Goal: Find specific page/section: Find specific page/section

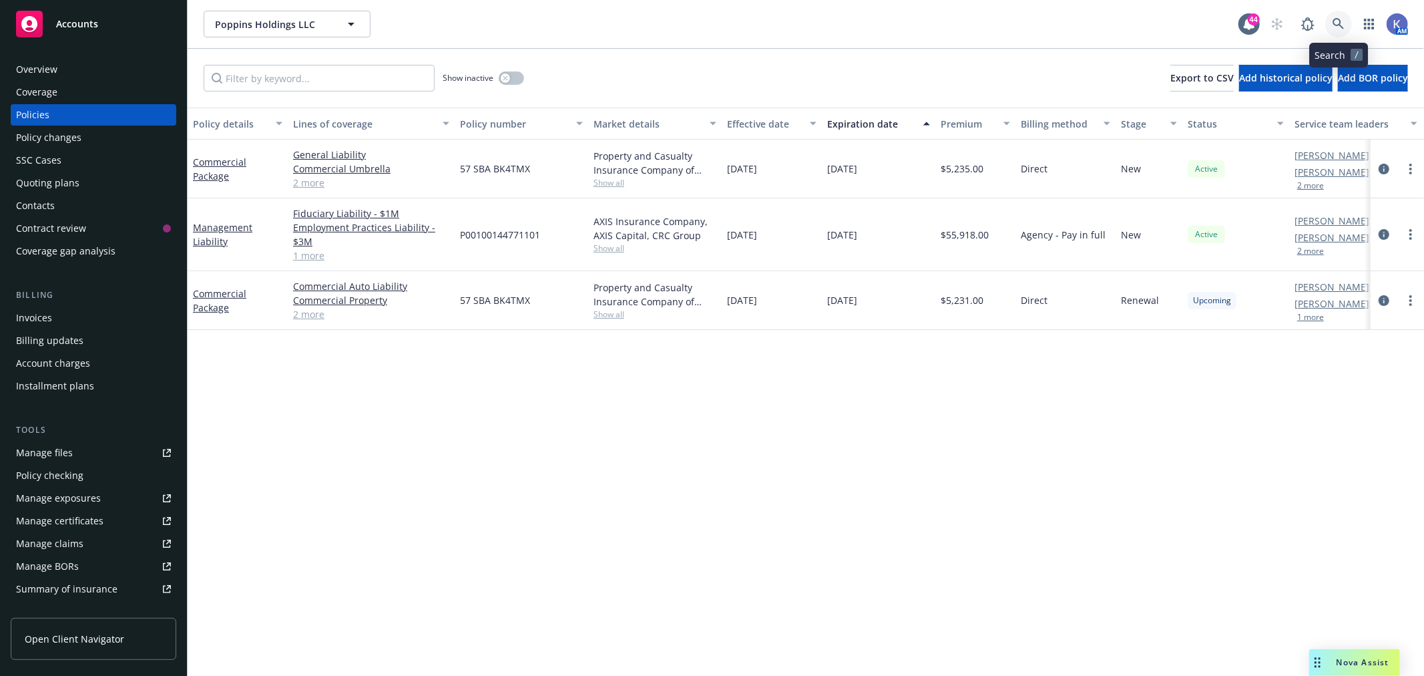
click at [1343, 20] on link at bounding box center [1338, 24] width 27 height 27
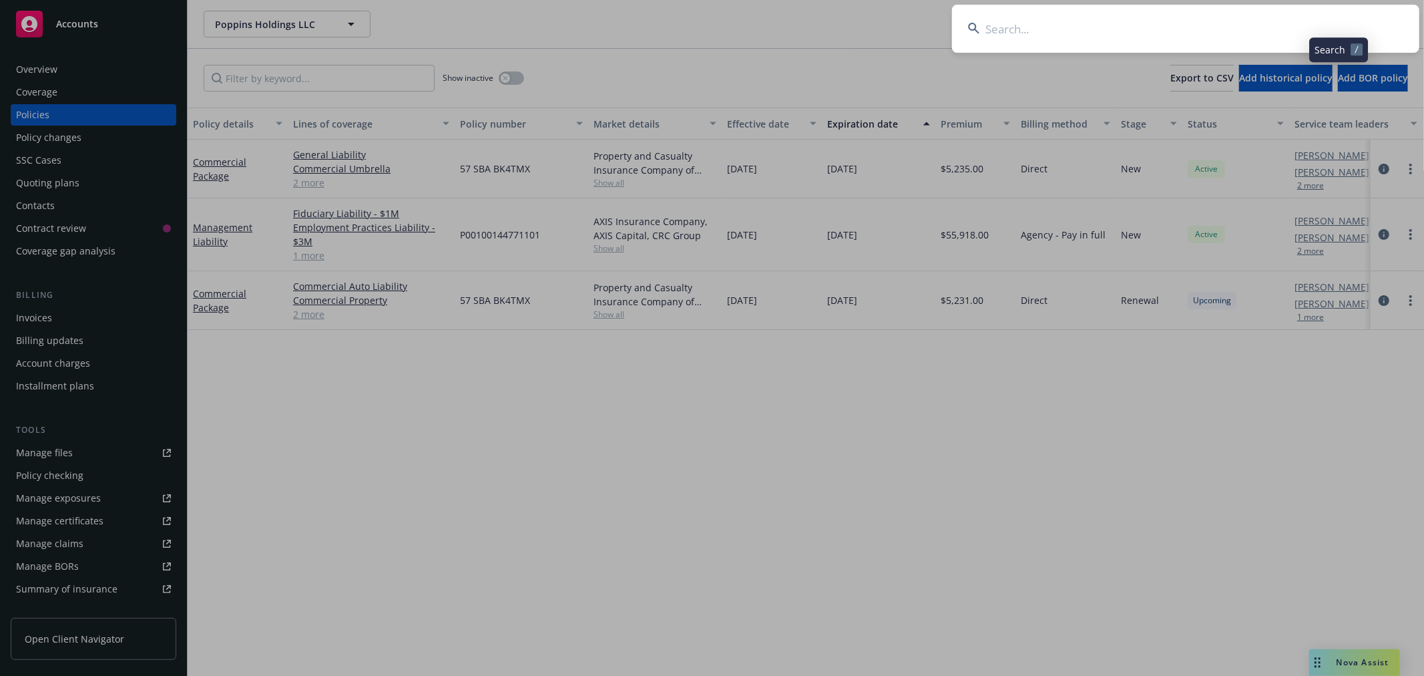
click at [1267, 25] on input at bounding box center [1185, 29] width 467 height 48
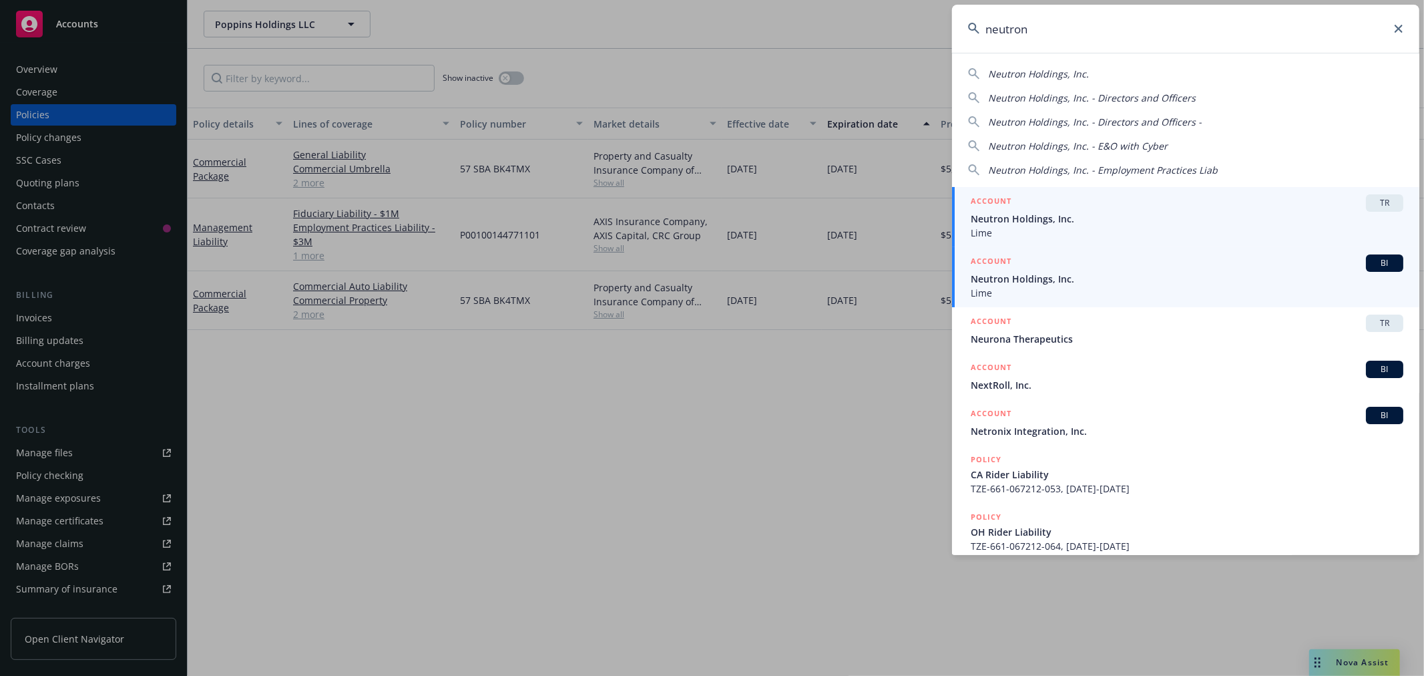
type input "neutron"
click at [1027, 270] on div "ACCOUNT BI" at bounding box center [1187, 262] width 433 height 17
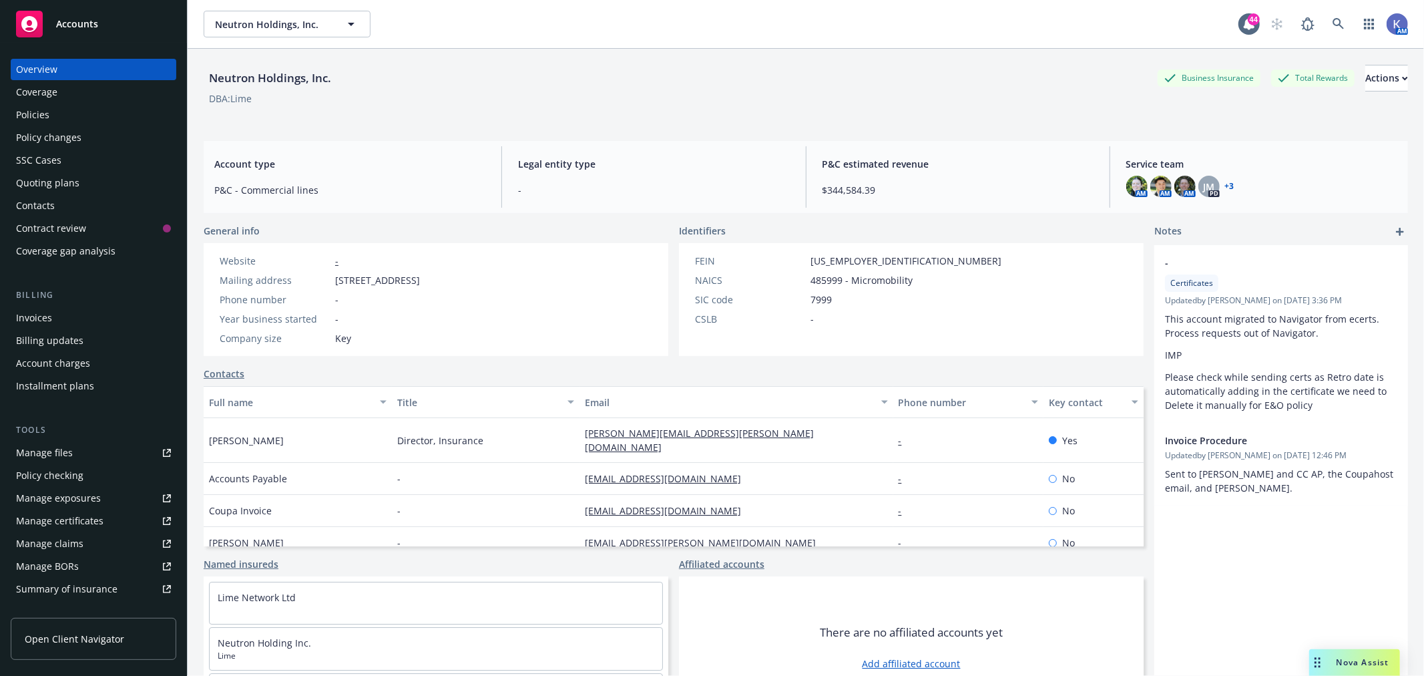
click at [93, 318] on div "Invoices" at bounding box center [93, 317] width 155 height 21
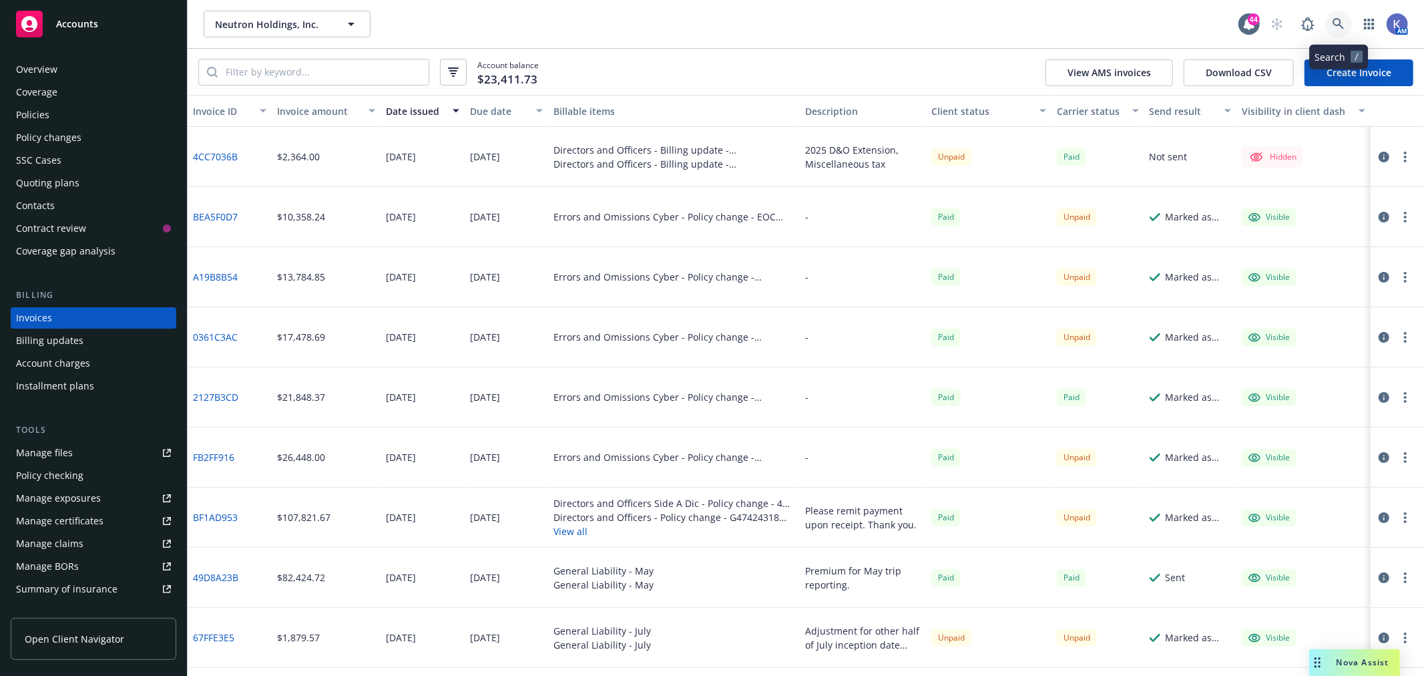
click at [1333, 28] on icon at bounding box center [1339, 24] width 12 height 12
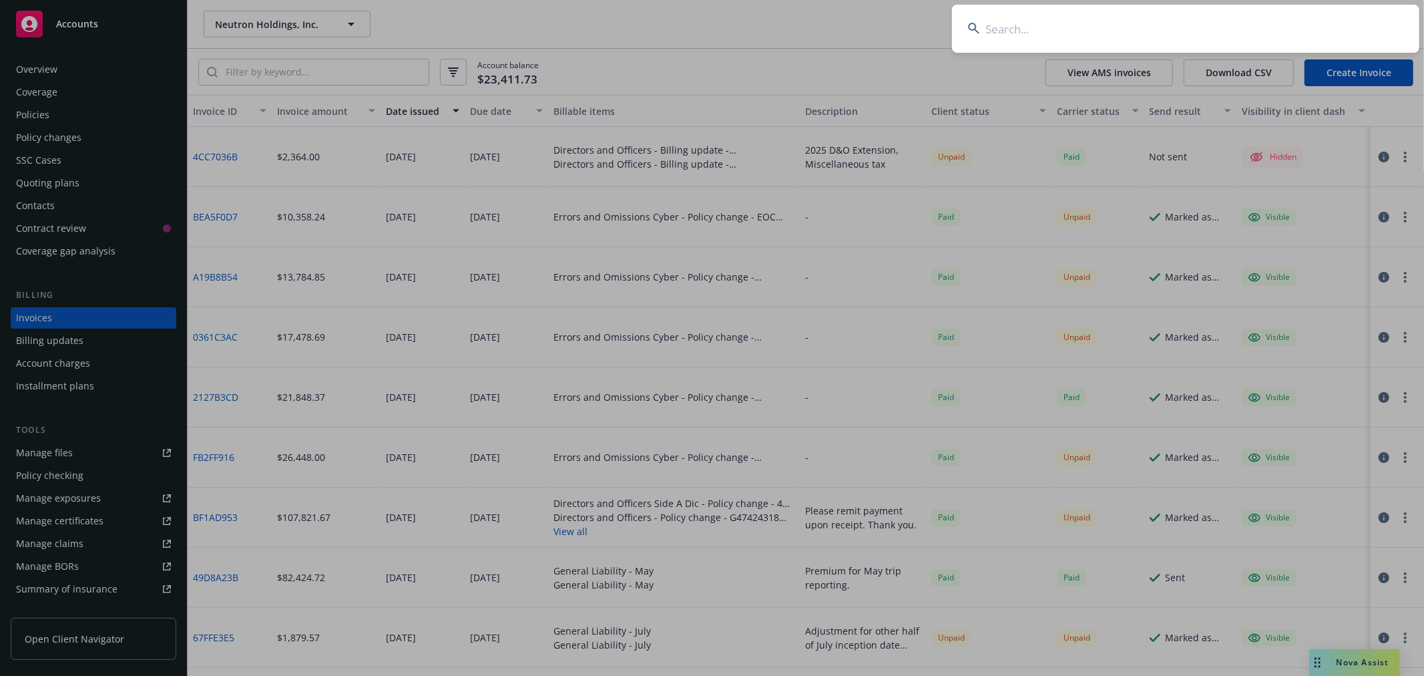
click at [1142, 33] on input at bounding box center [1185, 29] width 467 height 48
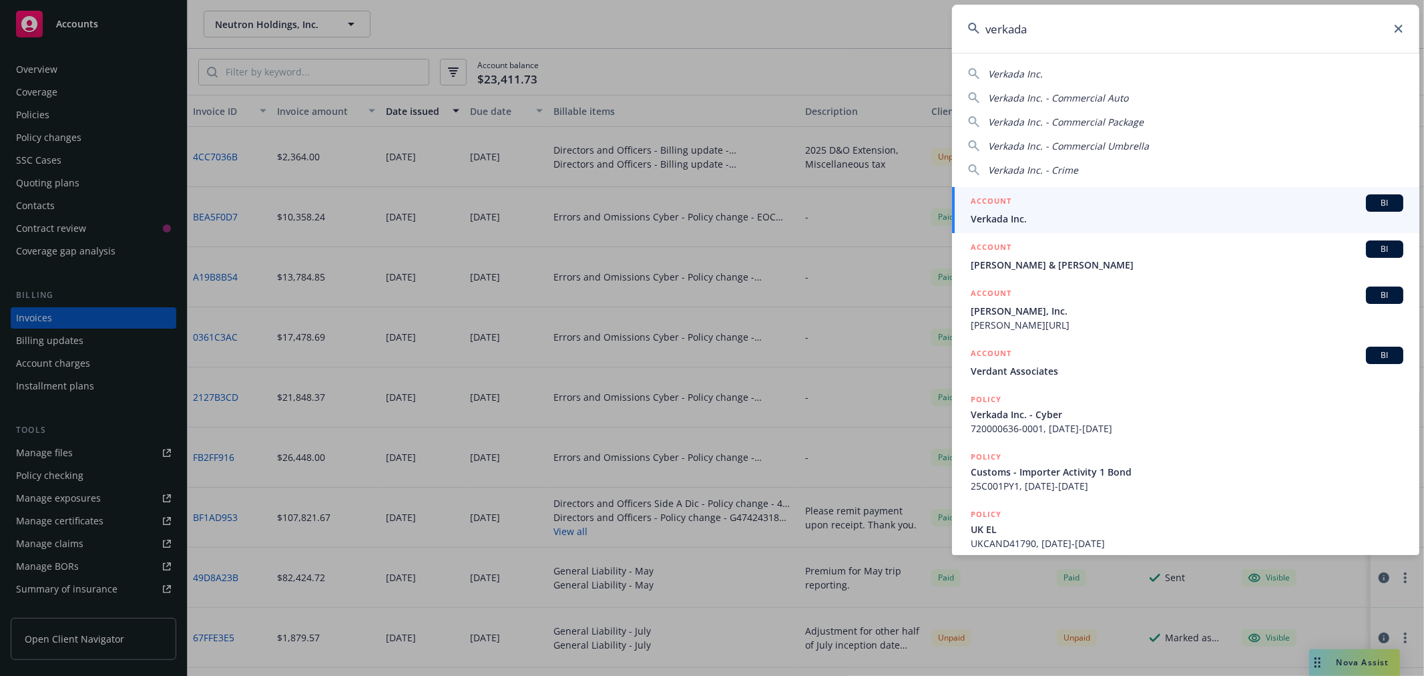
type input "verkada"
click at [1014, 210] on div "ACCOUNT BI" at bounding box center [1187, 202] width 433 height 17
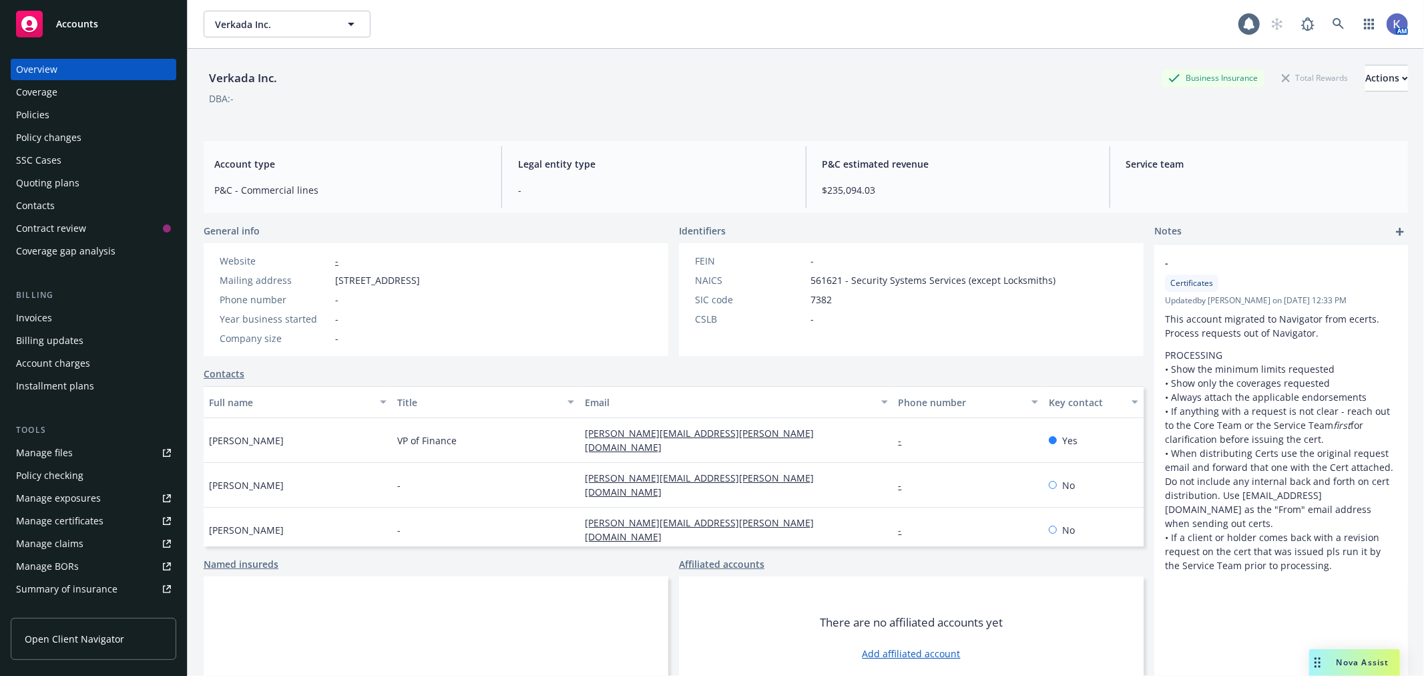
click at [82, 107] on div "Policies" at bounding box center [93, 114] width 155 height 21
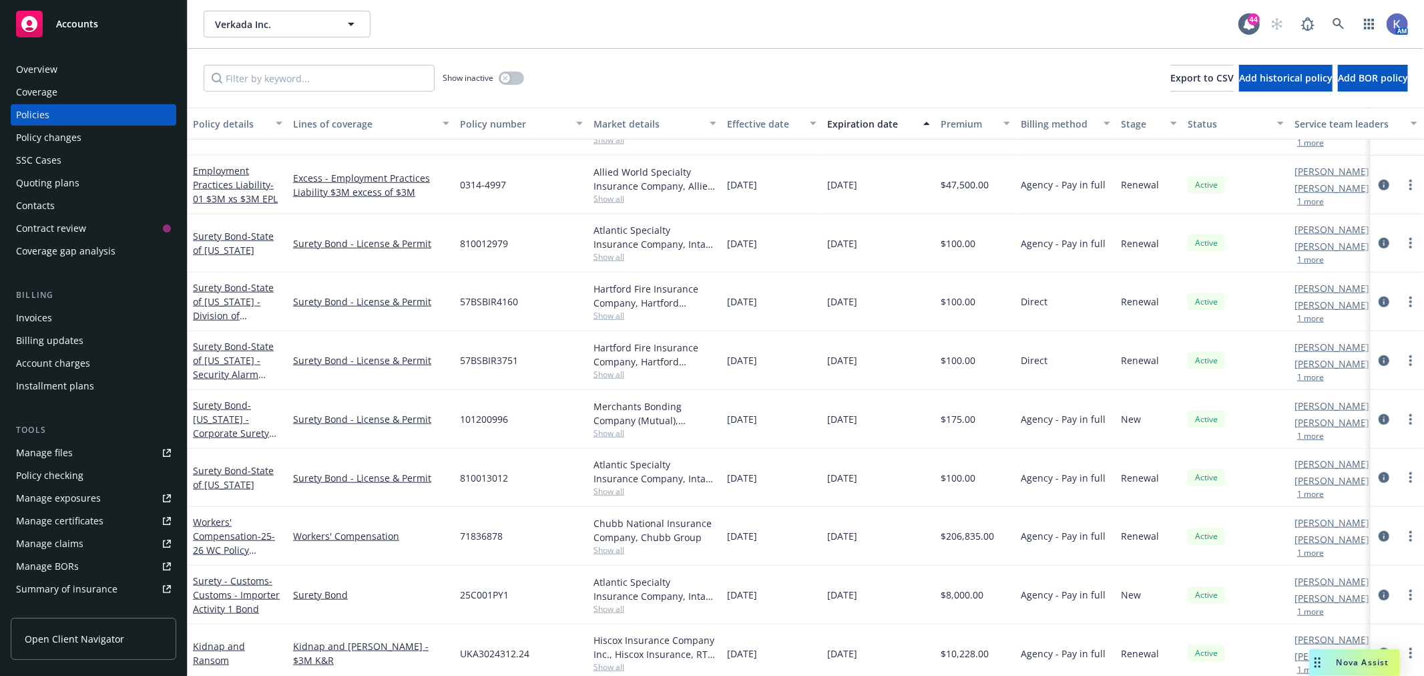
scroll to position [1130, 0]
